Goal: Task Accomplishment & Management: Manage account settings

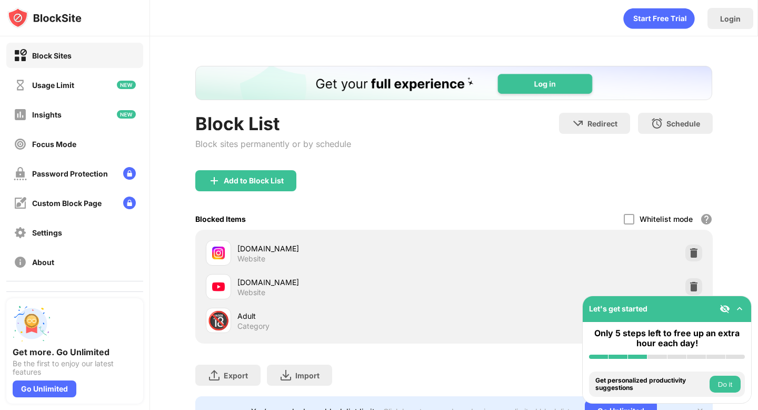
click at [684, 281] on div "youtube.com Website" at bounding box center [454, 287] width 504 height 34
click at [686, 281] on div at bounding box center [693, 286] width 17 height 17
